Goal: Task Accomplishment & Management: Manage account settings

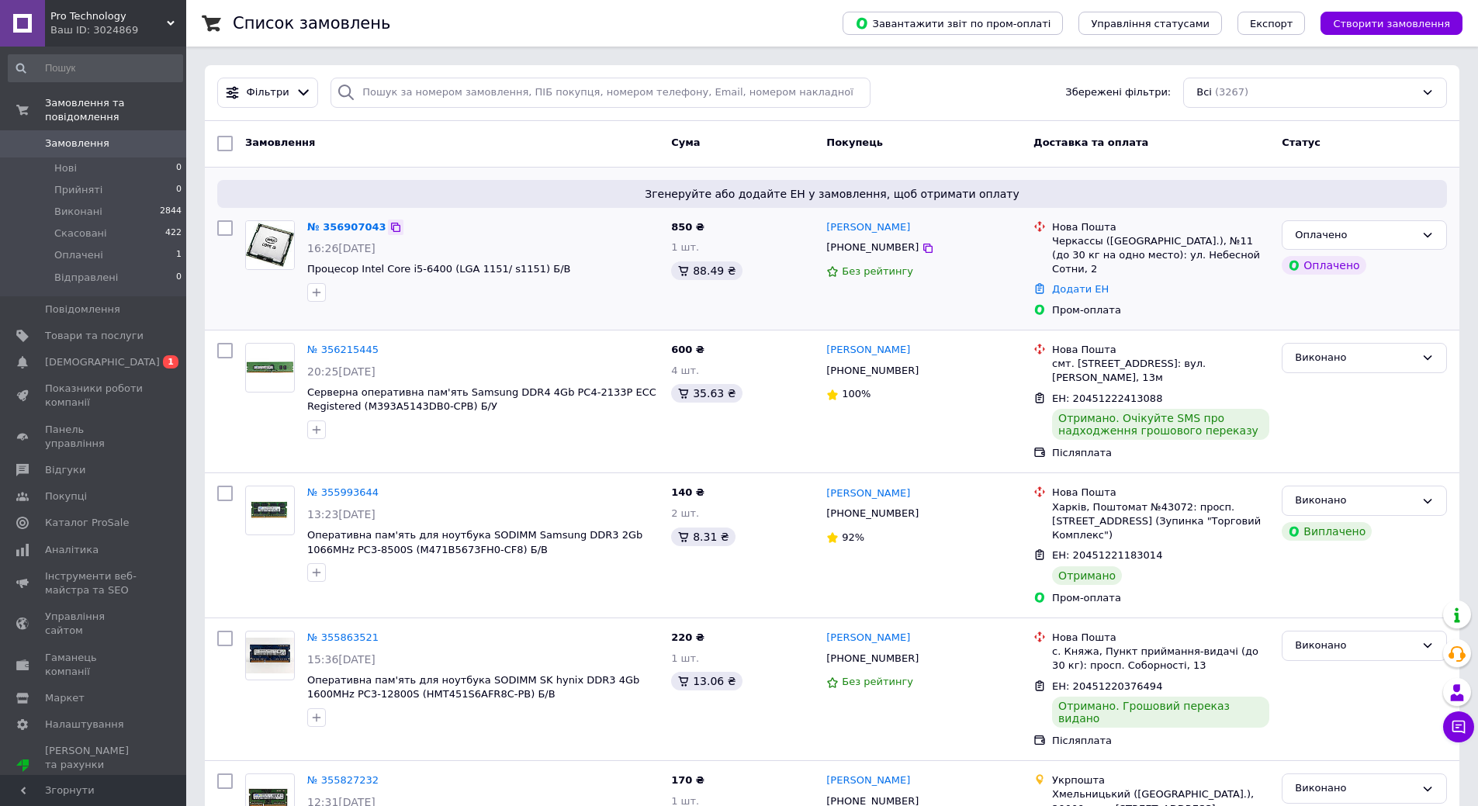
click at [390, 227] on icon at bounding box center [396, 227] width 12 height 12
drag, startPoint x: 358, startPoint y: 261, endPoint x: 436, endPoint y: 257, distance: 78.5
click at [436, 257] on div "№ 356907043 16:26[DATE] Процесор Intel Core i5-6400 (LGA 1151/ s1151) Б/В" at bounding box center [483, 261] width 364 height 94
copy span "Intel Core i5-6400"
drag, startPoint x: 909, startPoint y: 223, endPoint x: 833, endPoint y: 220, distance: 75.3
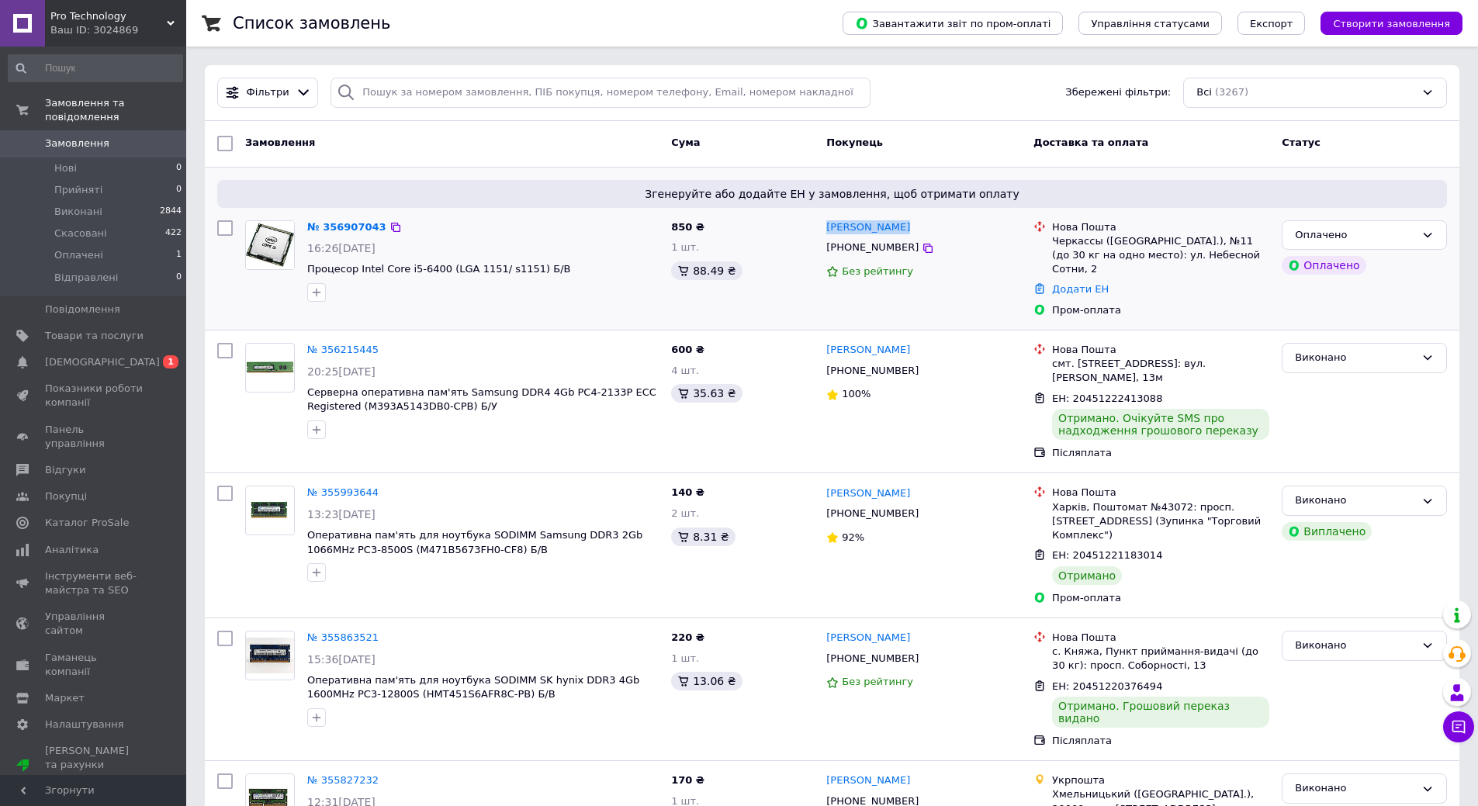
click at [833, 220] on div "[PERSON_NAME]" at bounding box center [924, 228] width 198 height 18
copy link "[PERSON_NAME]"
click at [945, 266] on div "Без рейтингу" at bounding box center [923, 272] width 195 height 15
click at [923, 248] on icon at bounding box center [927, 248] width 9 height 9
click at [957, 290] on div "[PERSON_NAME] [PHONE_NUMBER] Без рейтингу" at bounding box center [923, 269] width 207 height 110
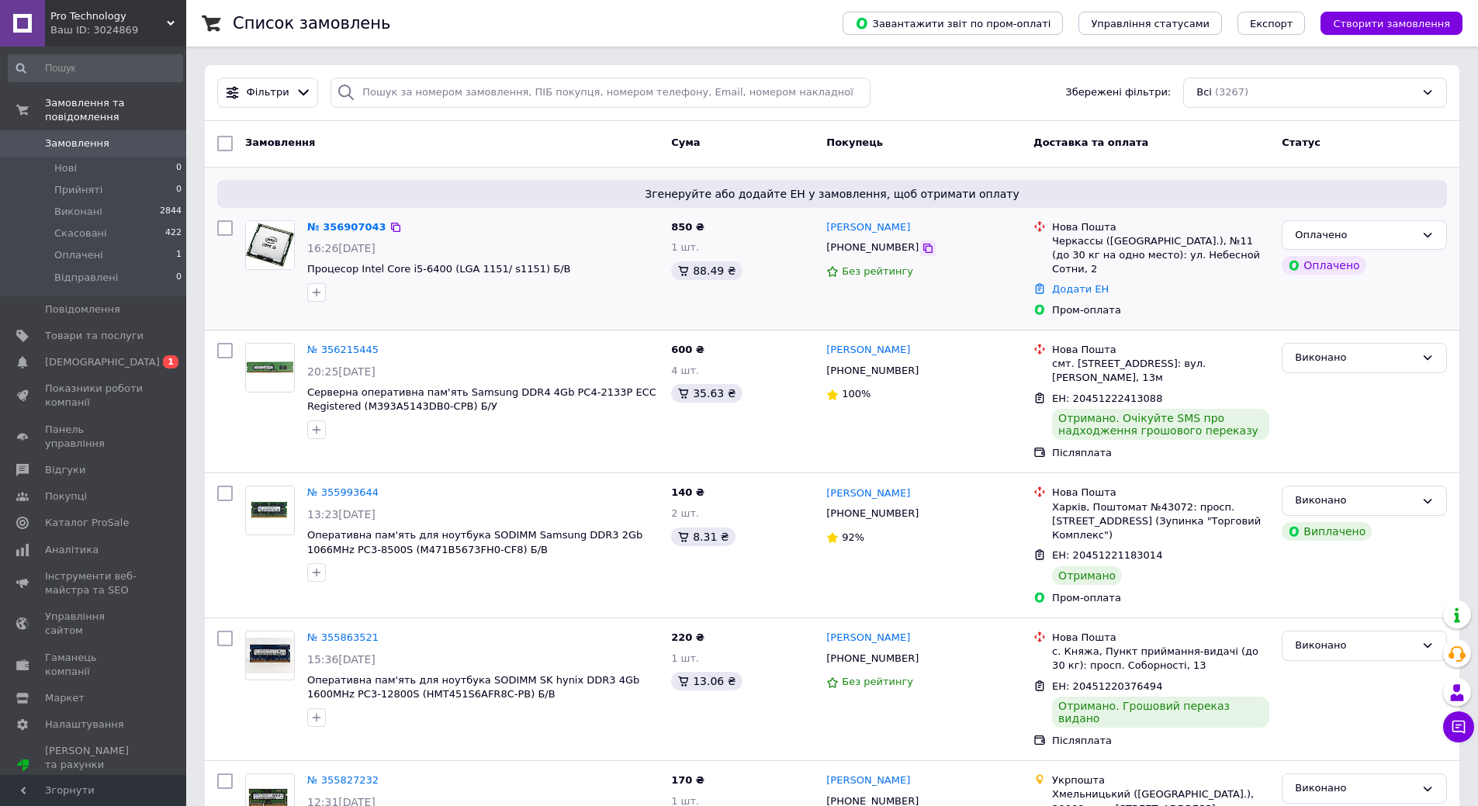
click at [922, 248] on icon at bounding box center [928, 248] width 12 height 12
click at [1071, 237] on div "Черкассы ([GEOGRAPHIC_DATA].), №11 (до 30 кг на одно место): ул. Небесной Сотни…" at bounding box center [1160, 255] width 217 height 43
copy div "Черкассы"
click at [391, 225] on icon at bounding box center [395, 227] width 9 height 9
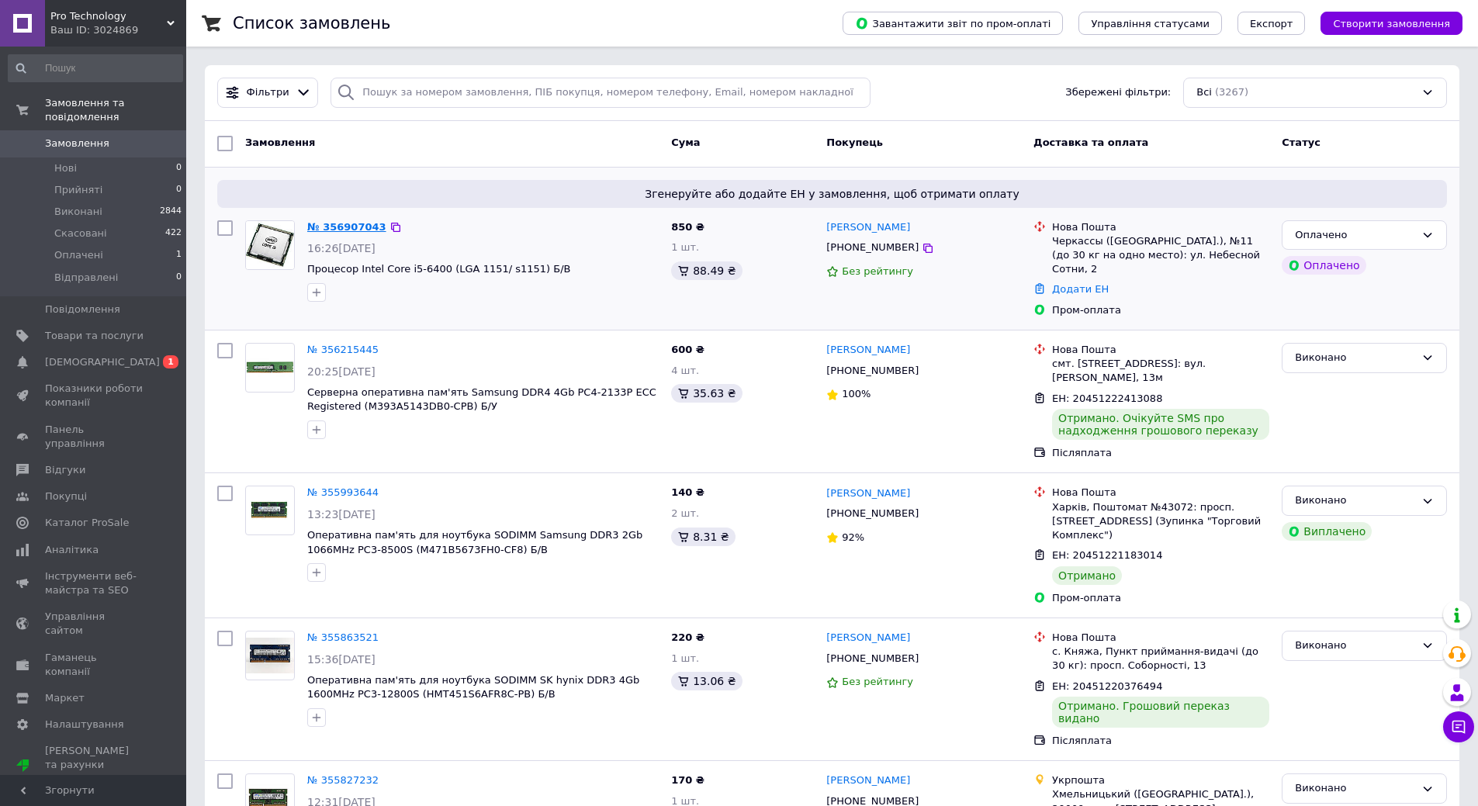
click at [367, 227] on link "№ 356907043" at bounding box center [346, 227] width 79 height 12
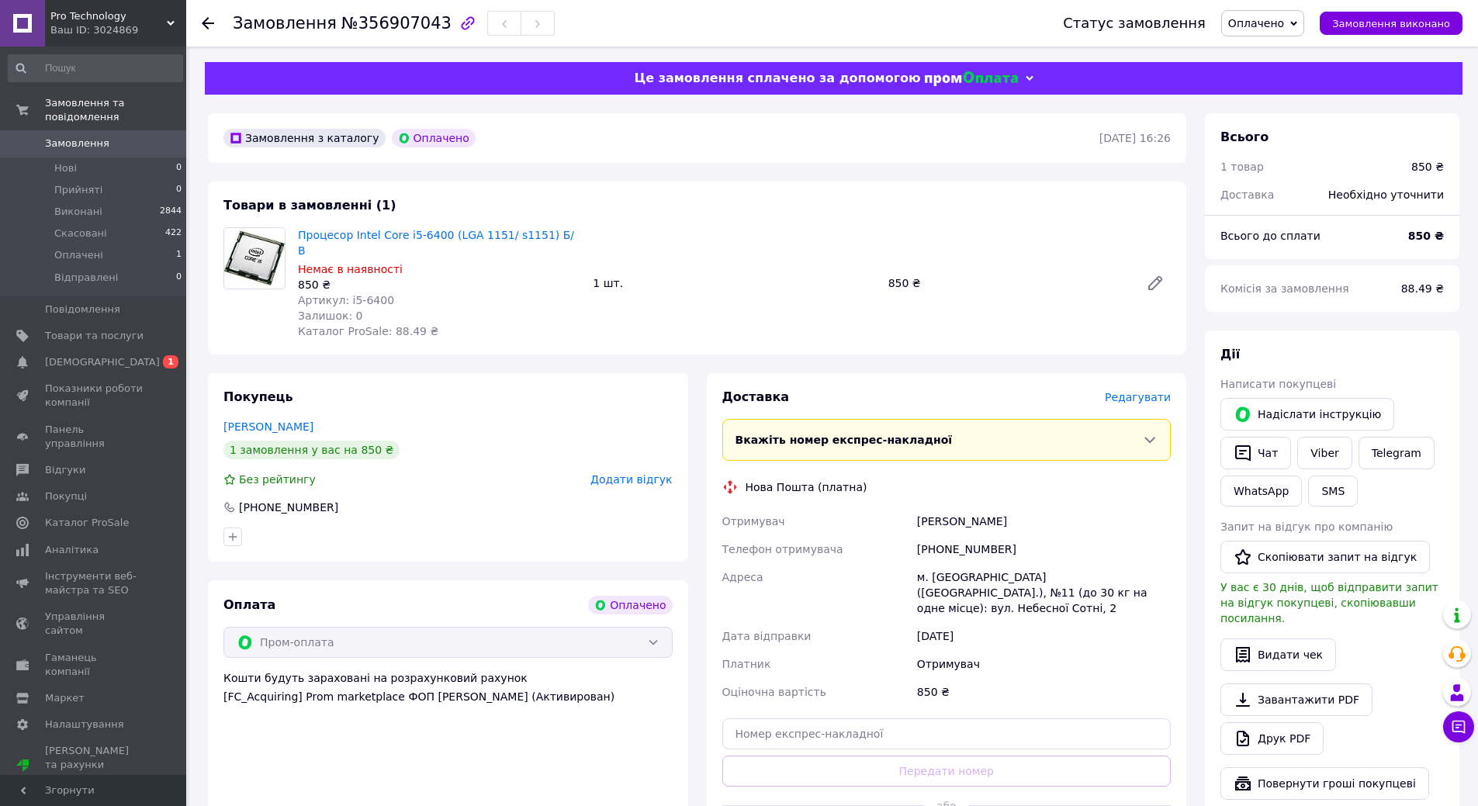
click at [1133, 391] on span "Редагувати" at bounding box center [1138, 397] width 66 height 12
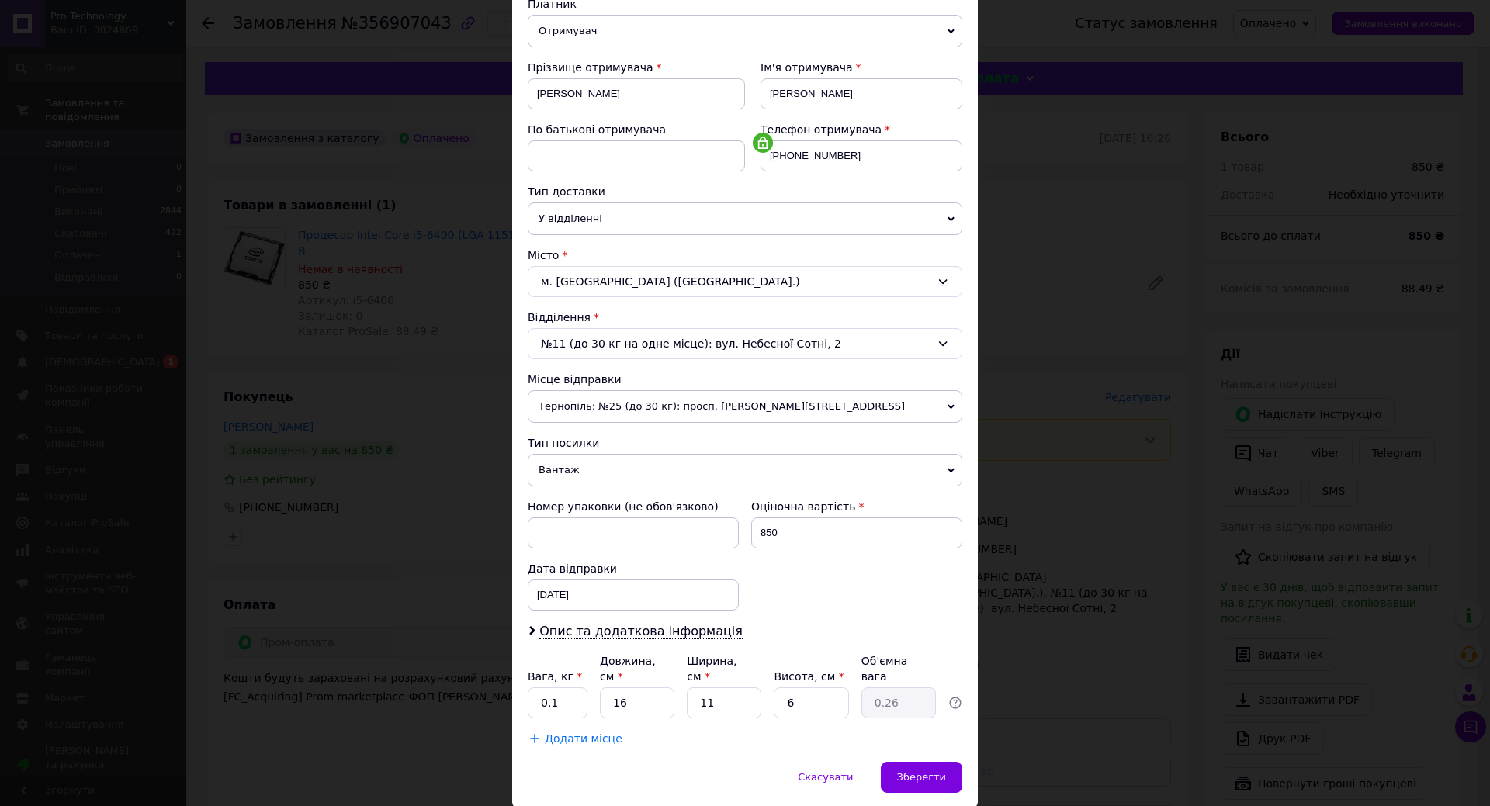
scroll to position [224, 0]
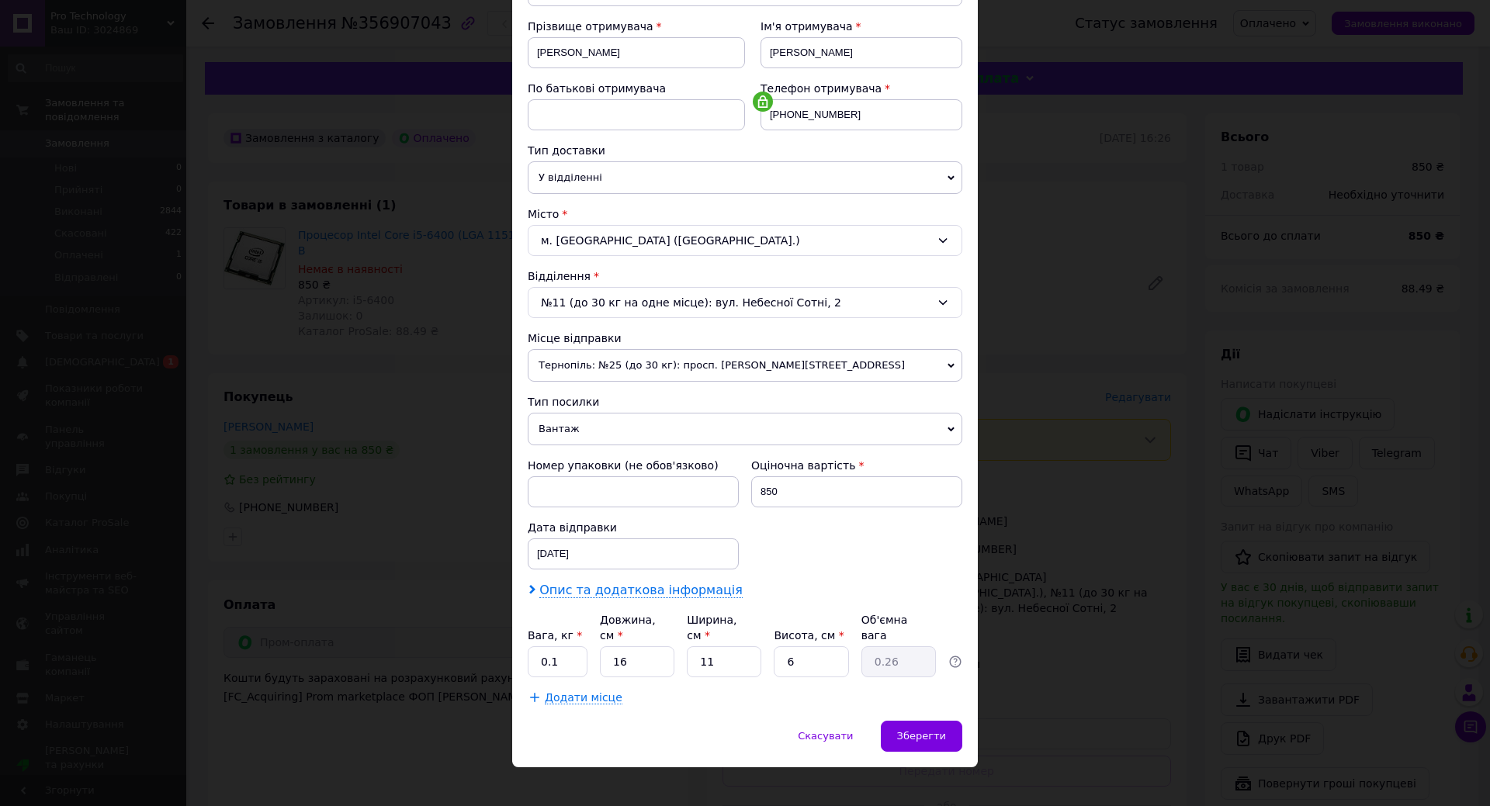
click at [649, 595] on span "Опис та додаткова інформація" at bounding box center [640, 591] width 203 height 16
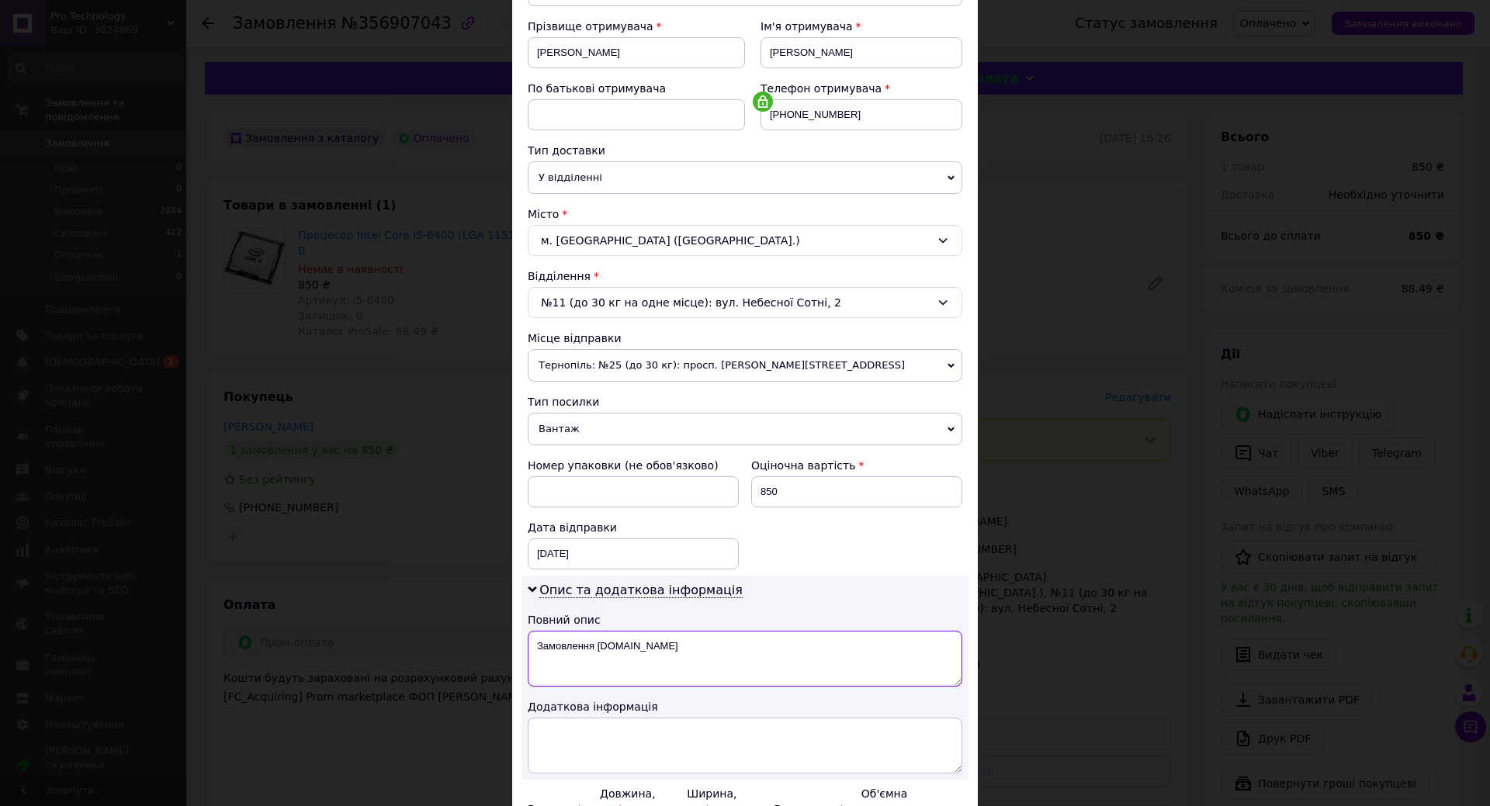
click at [667, 660] on textarea "Замовлення [DOMAIN_NAME]" at bounding box center [745, 659] width 435 height 56
click at [666, 661] on textarea "Замовлення [DOMAIN_NAME]" at bounding box center [745, 659] width 435 height 56
paste textarea "356907043"
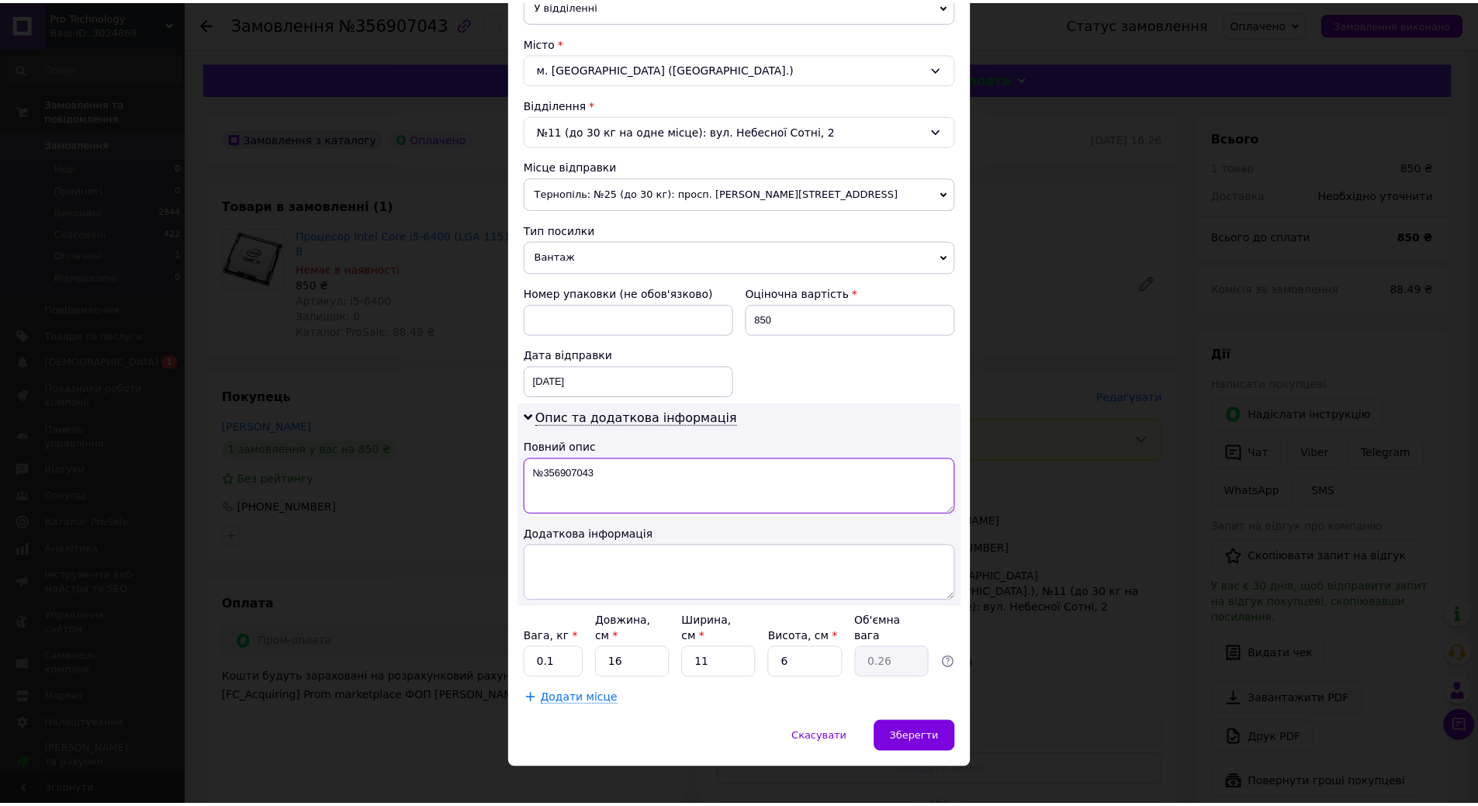
scroll to position [398, 0]
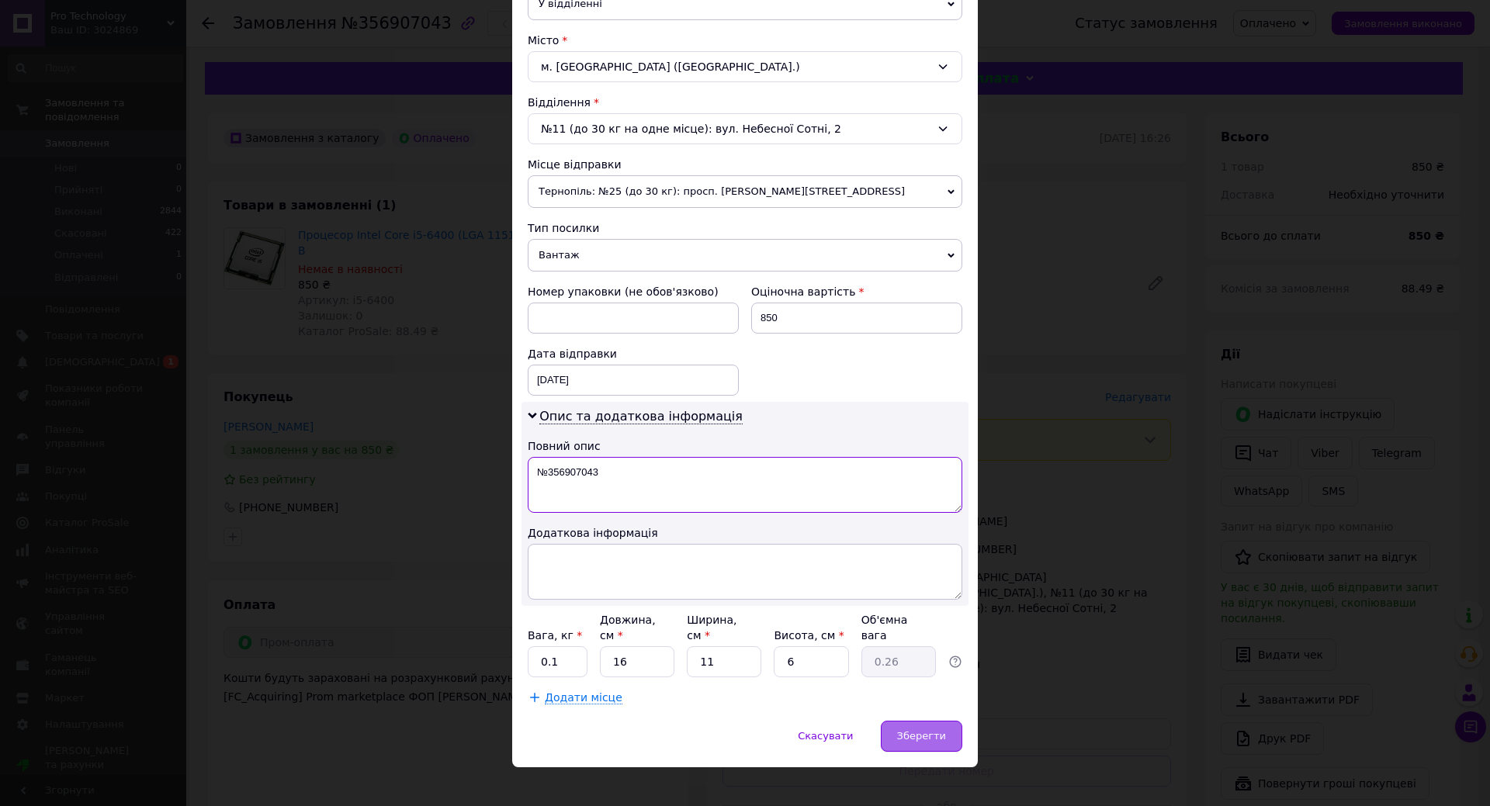
type textarea "№356907043"
click at [935, 730] on span "Зберегти" at bounding box center [921, 736] width 49 height 12
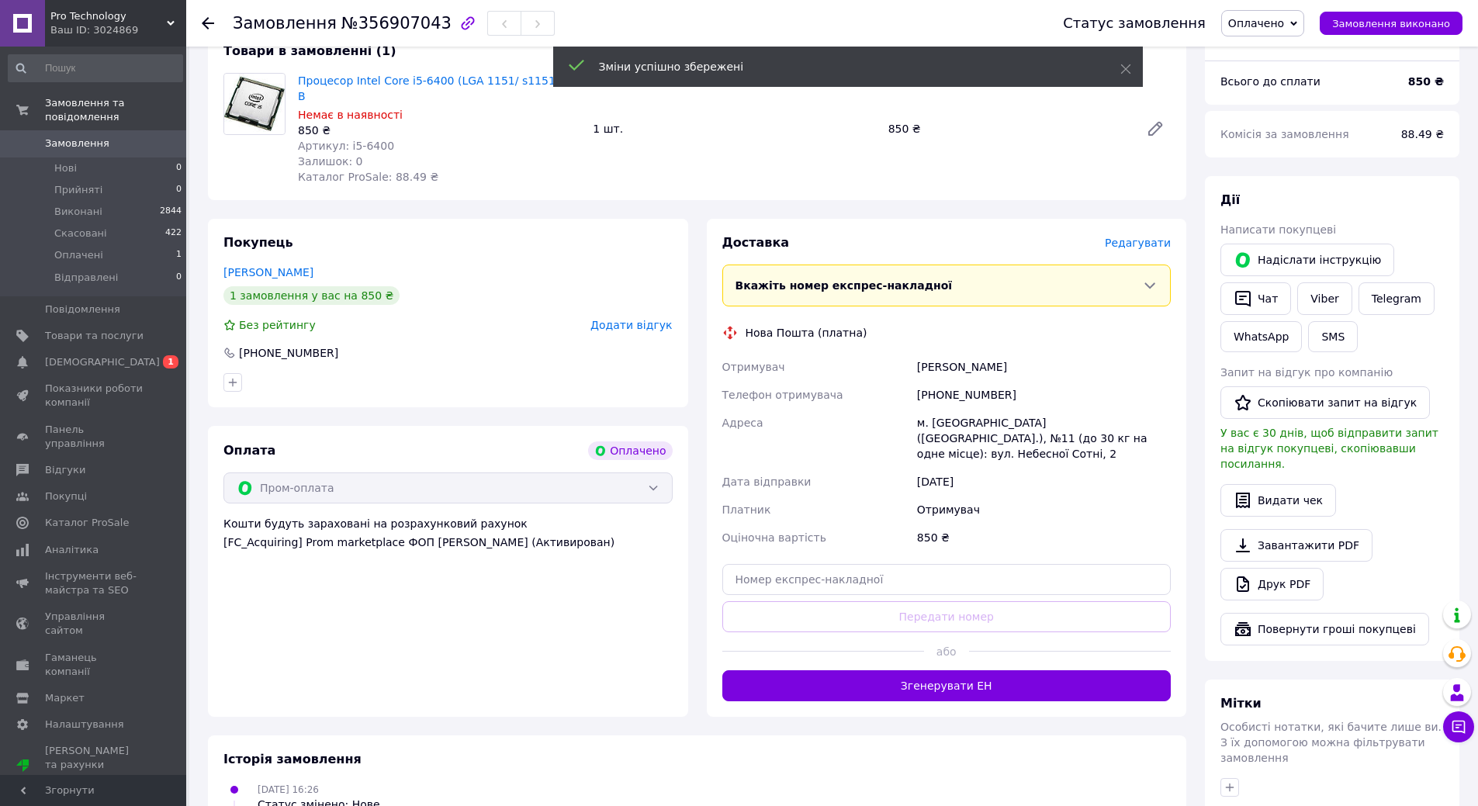
scroll to position [155, 0]
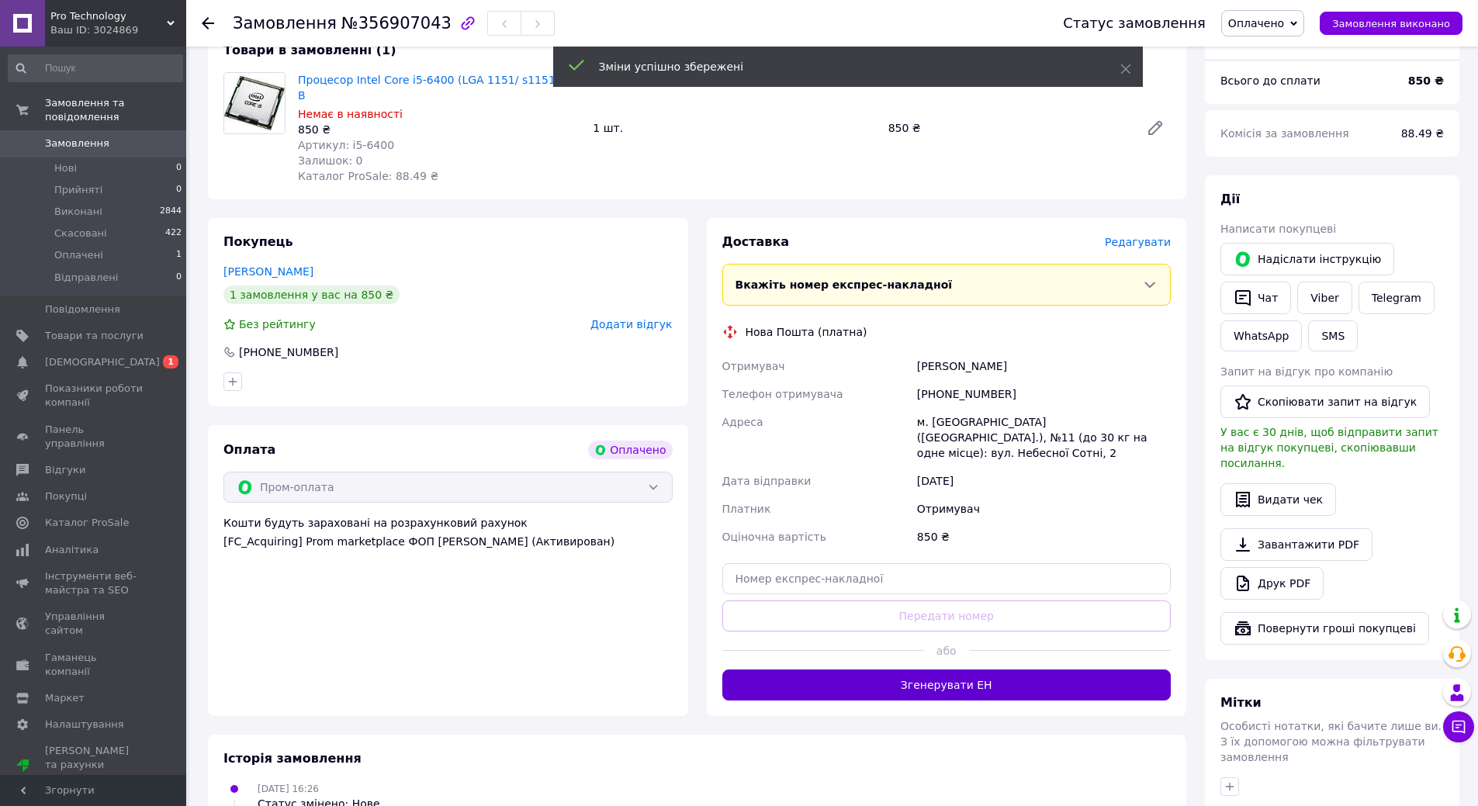
click at [961, 670] on button "Згенерувати ЕН" at bounding box center [946, 685] width 449 height 31
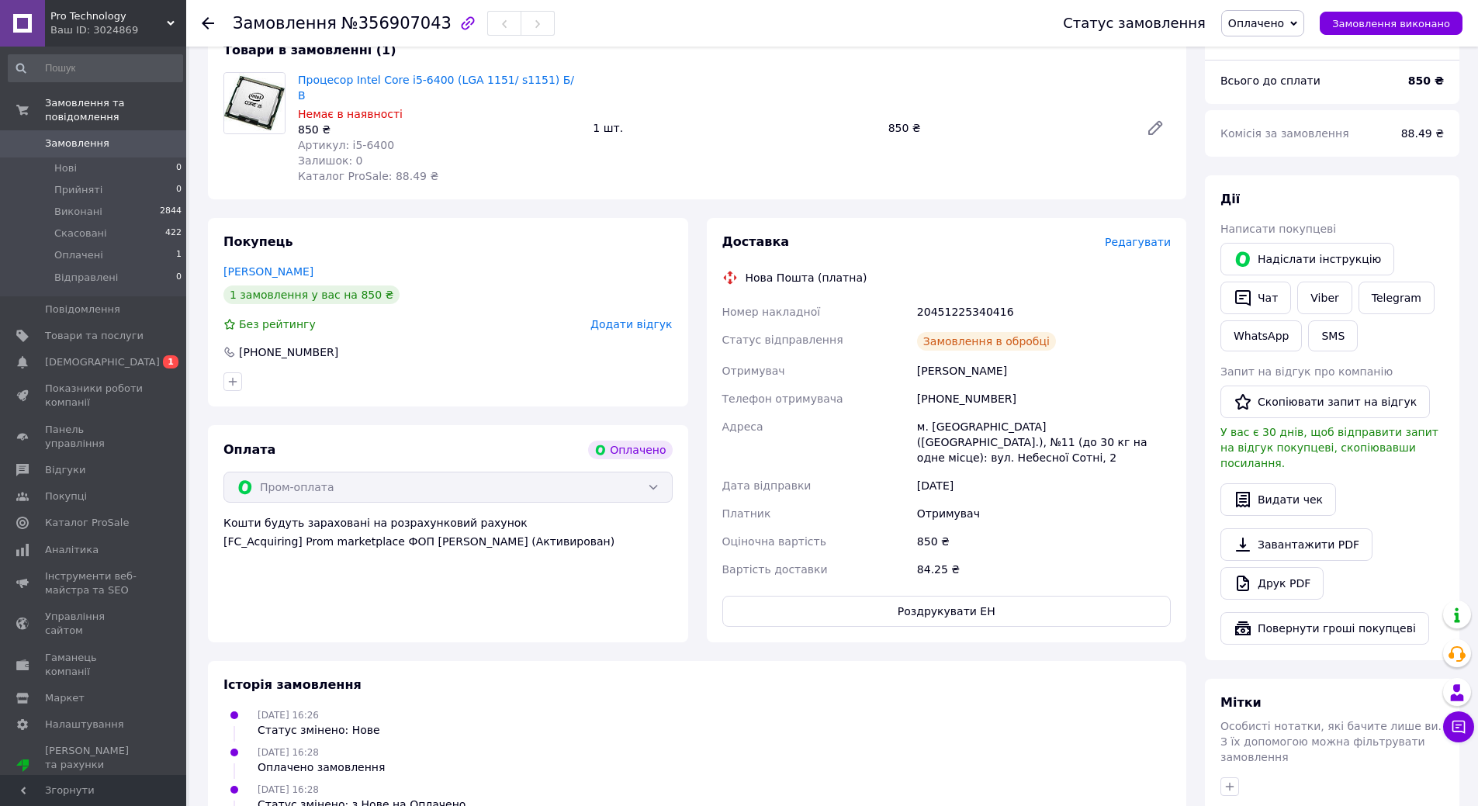
click at [953, 298] on div "20451225340416" at bounding box center [1044, 312] width 260 height 28
copy div "20451225340416"
click at [203, 23] on use at bounding box center [208, 23] width 12 height 12
